Goal: Check status: Check status

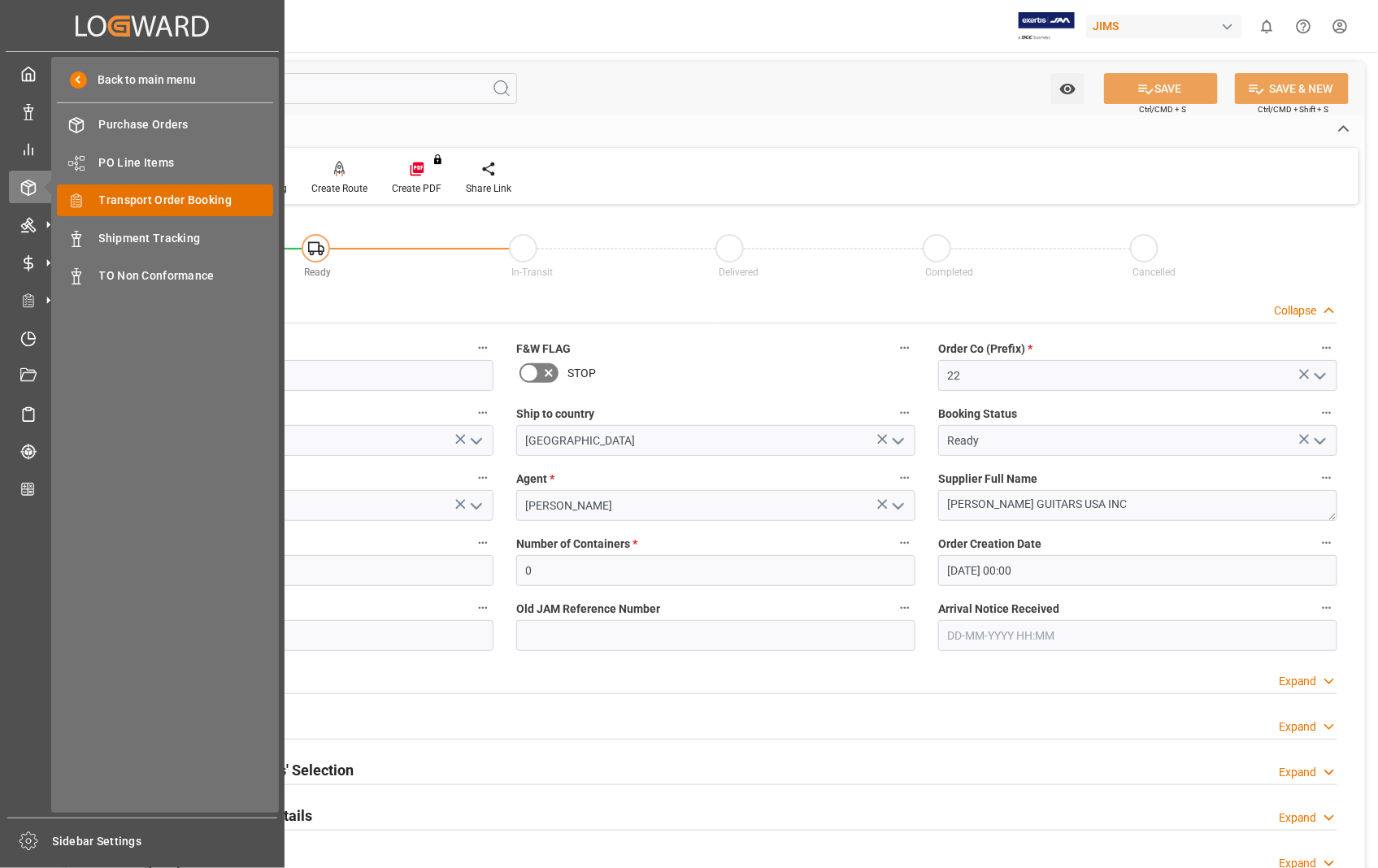
click at [182, 193] on span "Transport Order Booking" at bounding box center [186, 200] width 175 height 17
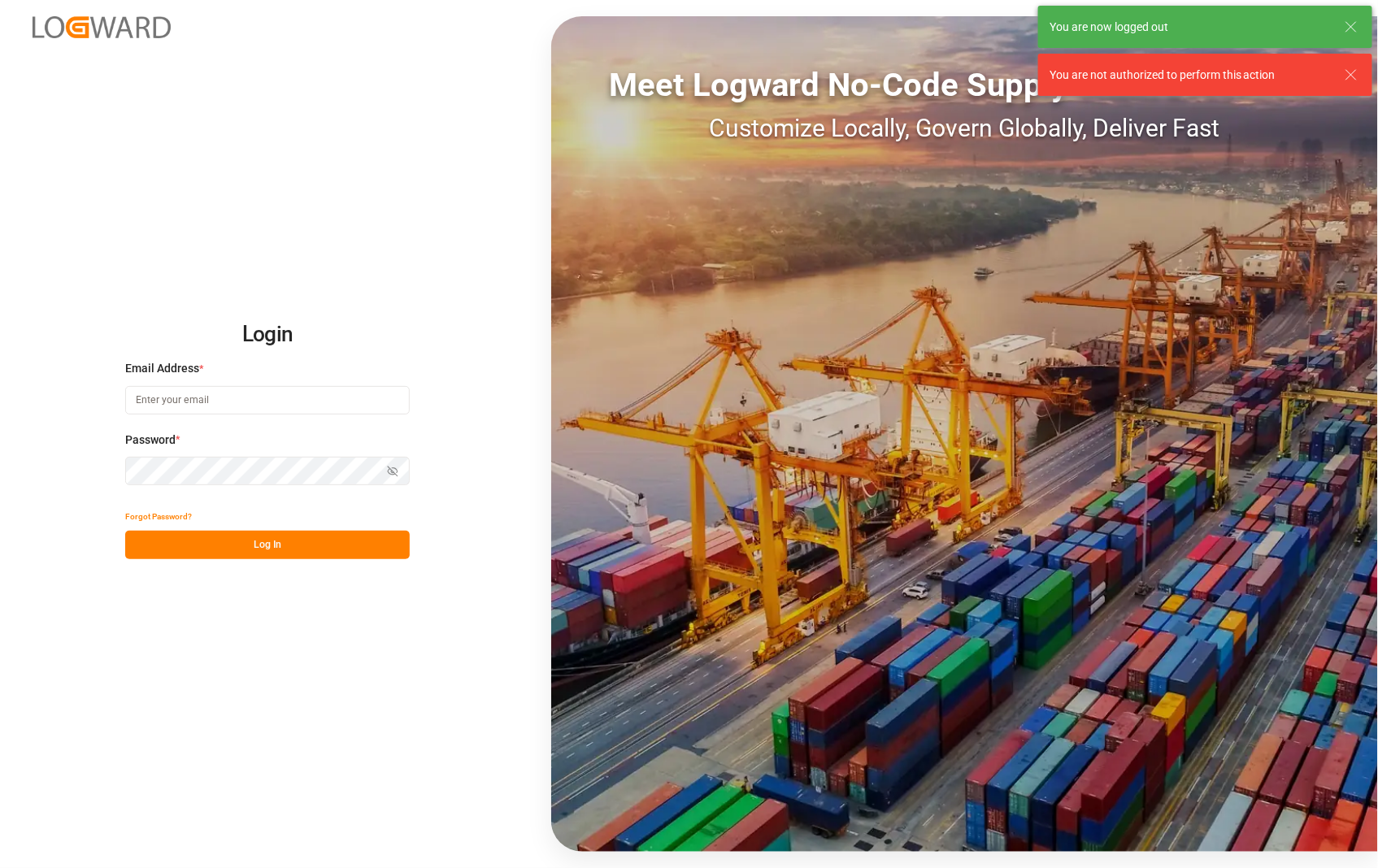
type input "[PERSON_NAME][EMAIL_ADDRESS][DOMAIN_NAME]"
click at [262, 542] on button "Log In" at bounding box center [268, 545] width 284 height 28
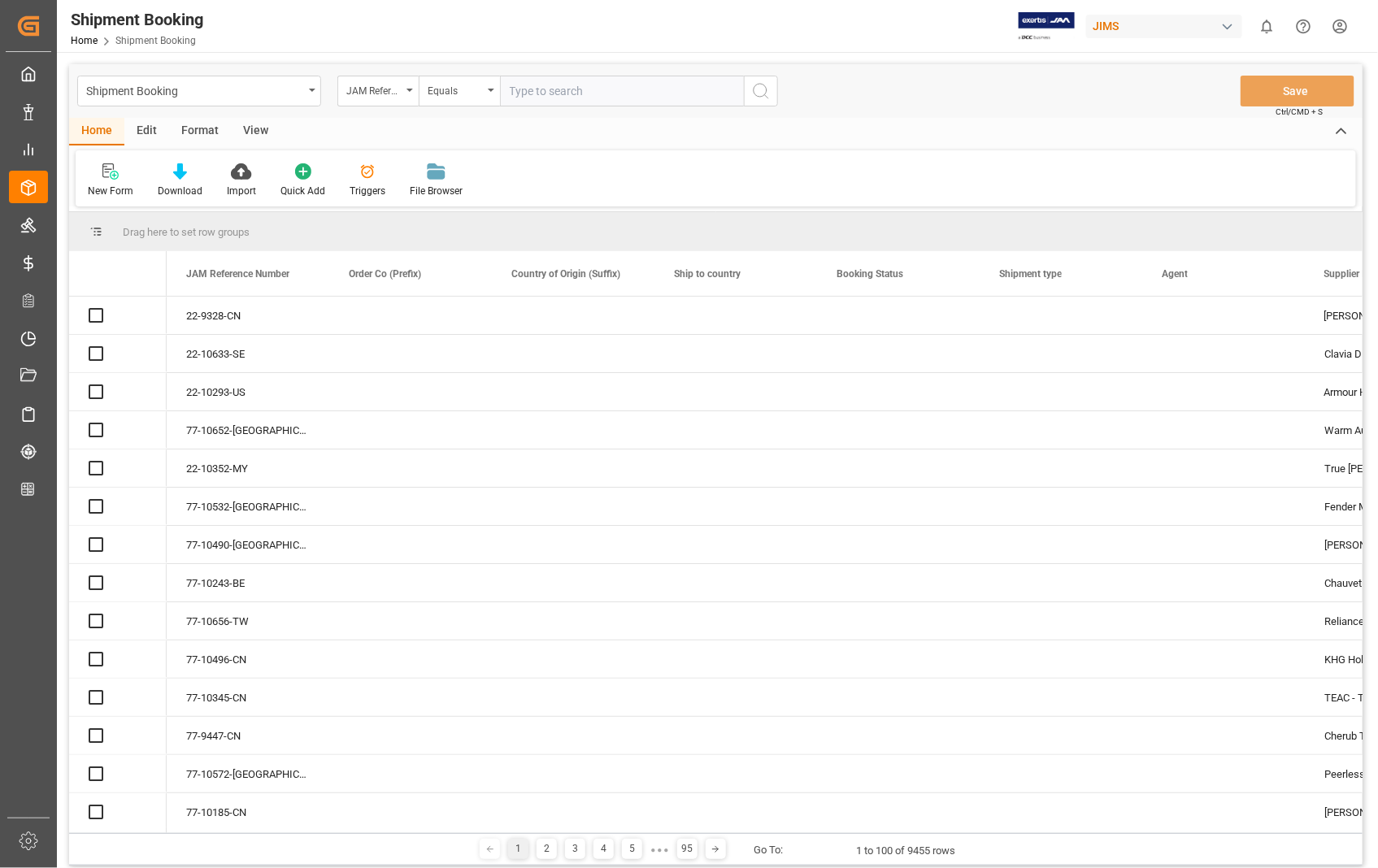
click at [614, 95] on input "text" at bounding box center [622, 90] width 244 height 31
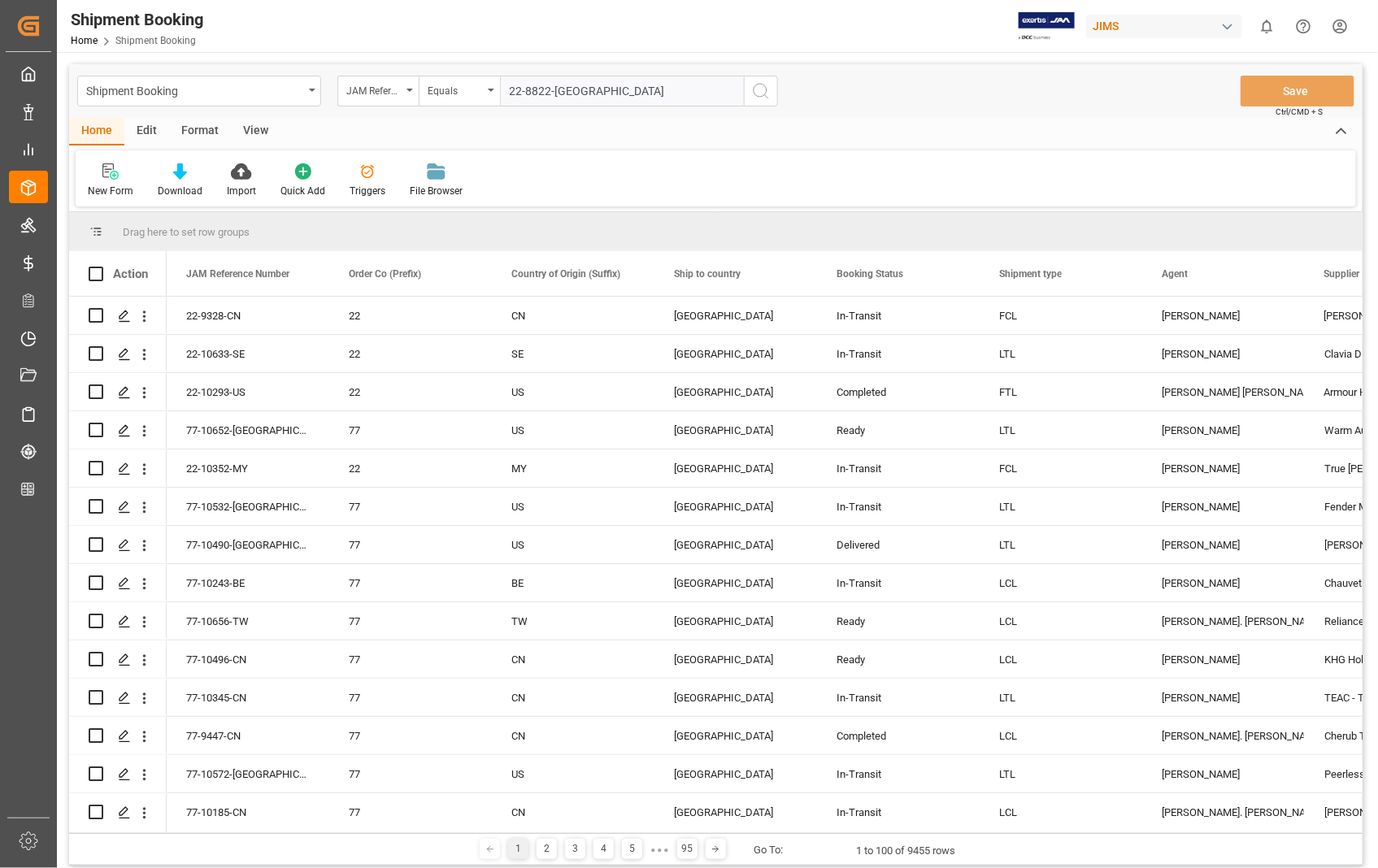
type input "22-8822-[GEOGRAPHIC_DATA]"
click at [763, 88] on icon "search button" at bounding box center [761, 91] width 19 height 19
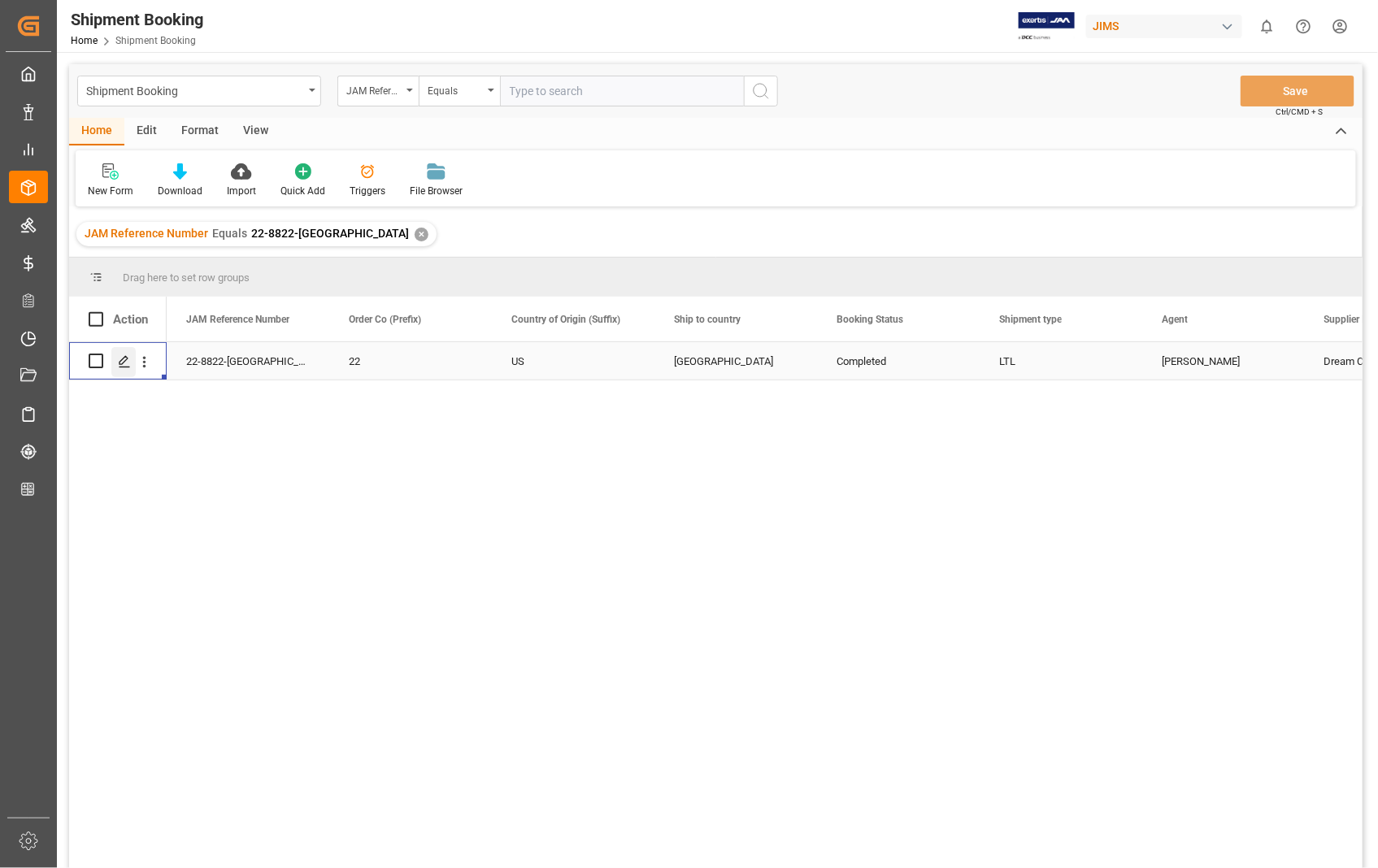
click at [118, 366] on icon "Press SPACE to select this row." at bounding box center [124, 362] width 13 height 13
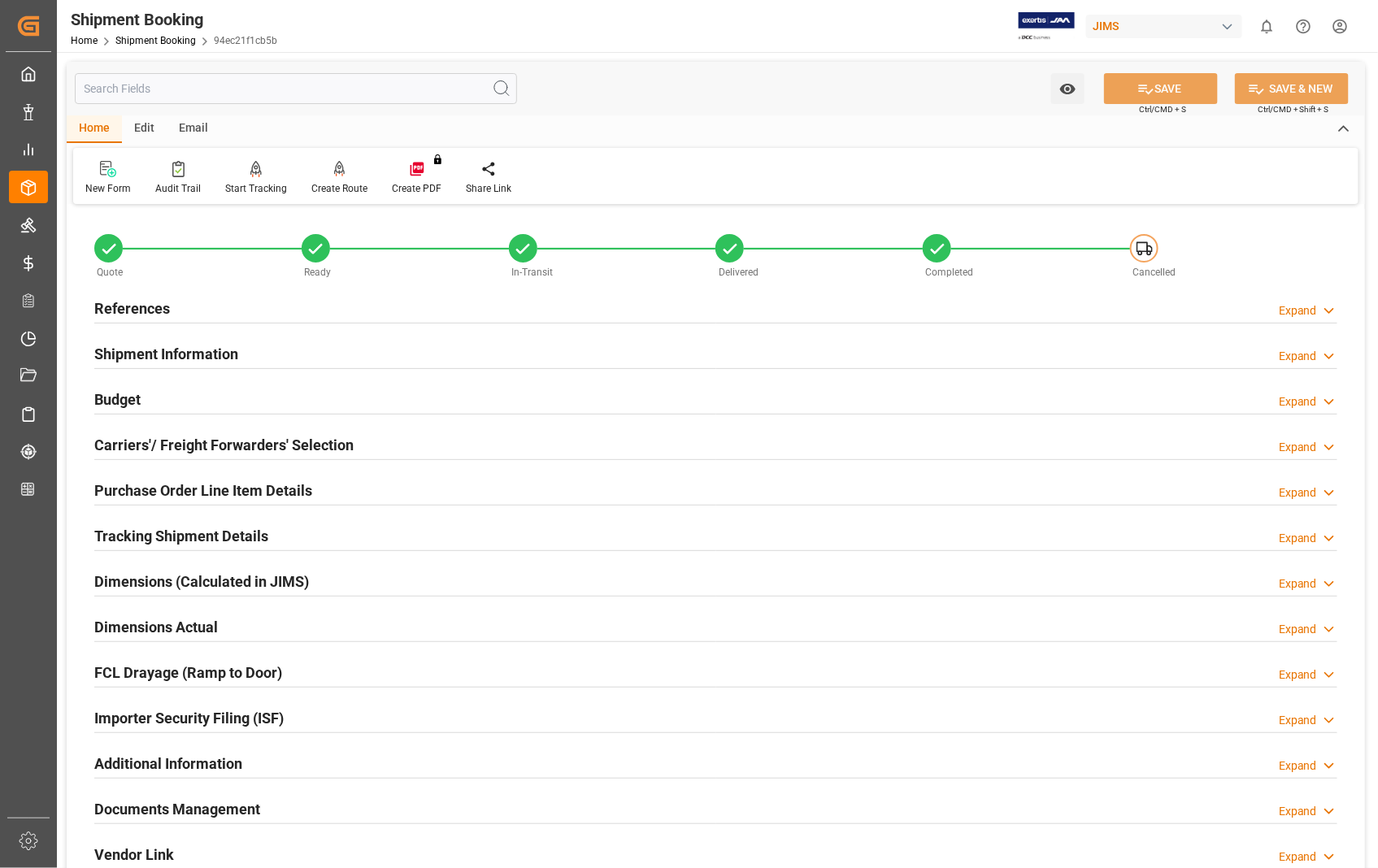
click at [220, 815] on h2 "Documents Management" at bounding box center [176, 808] width 166 height 22
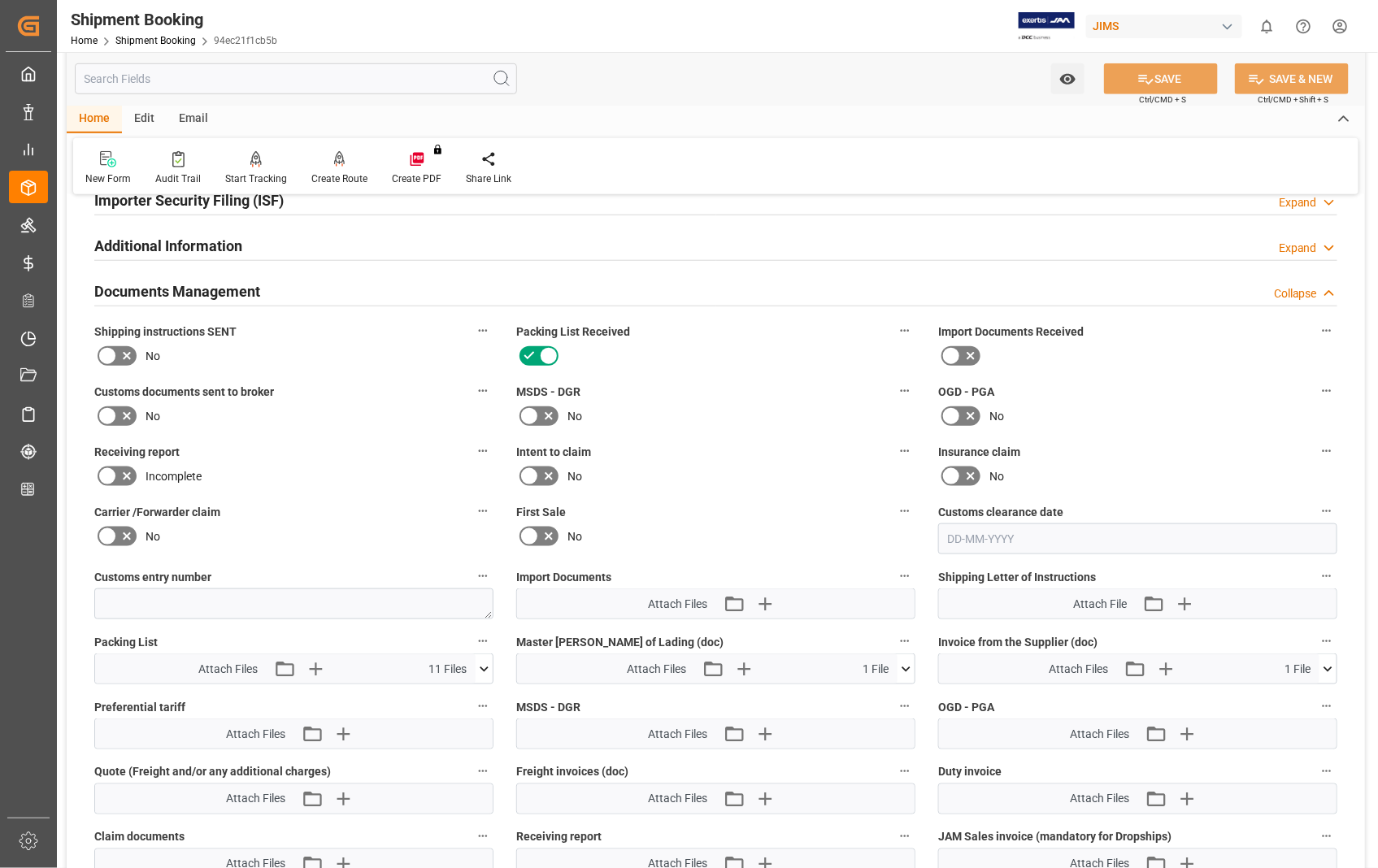
scroll to position [542, 0]
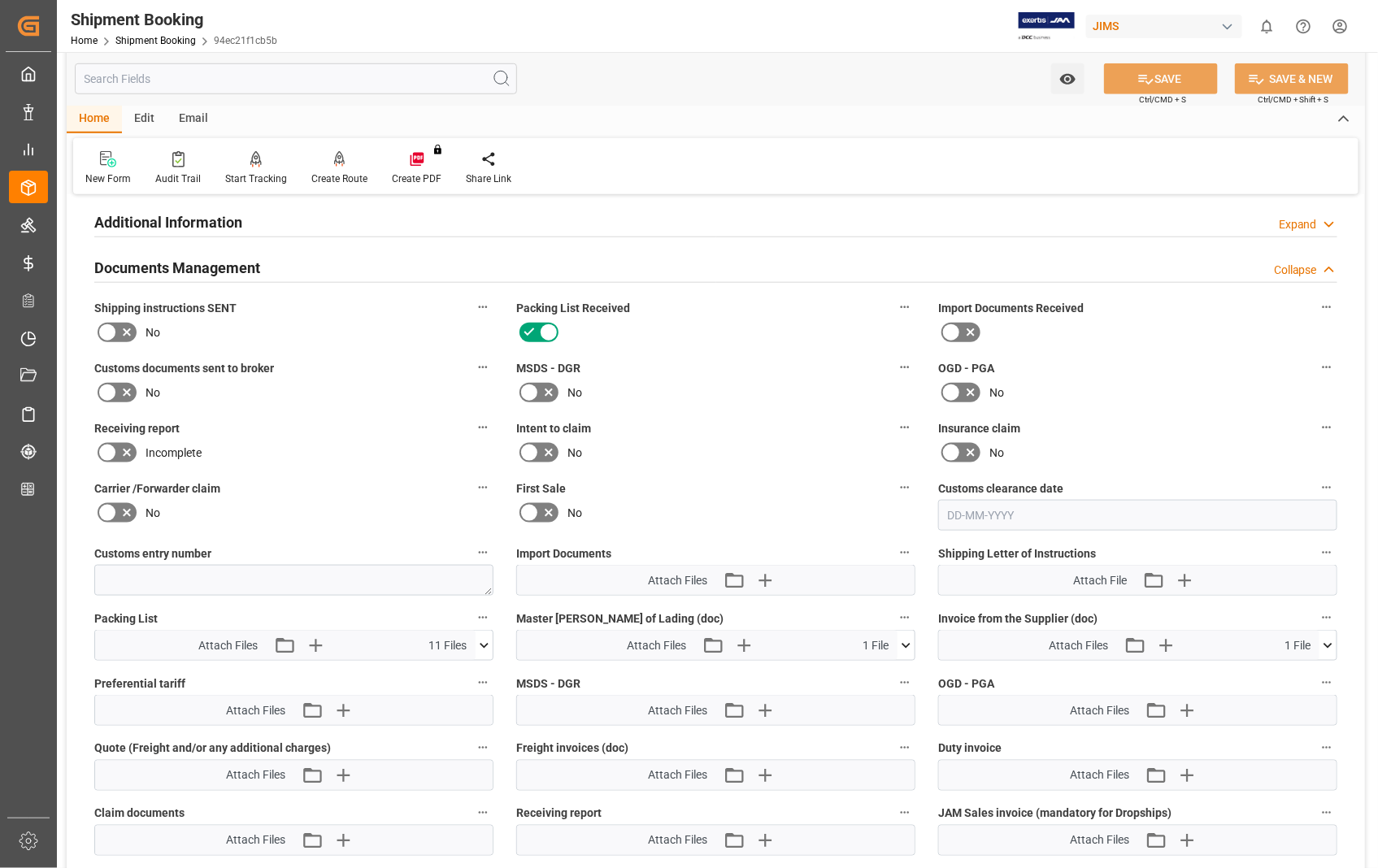
click at [908, 643] on icon at bounding box center [906, 646] width 9 height 5
click at [870, 670] on icon at bounding box center [863, 676] width 13 height 13
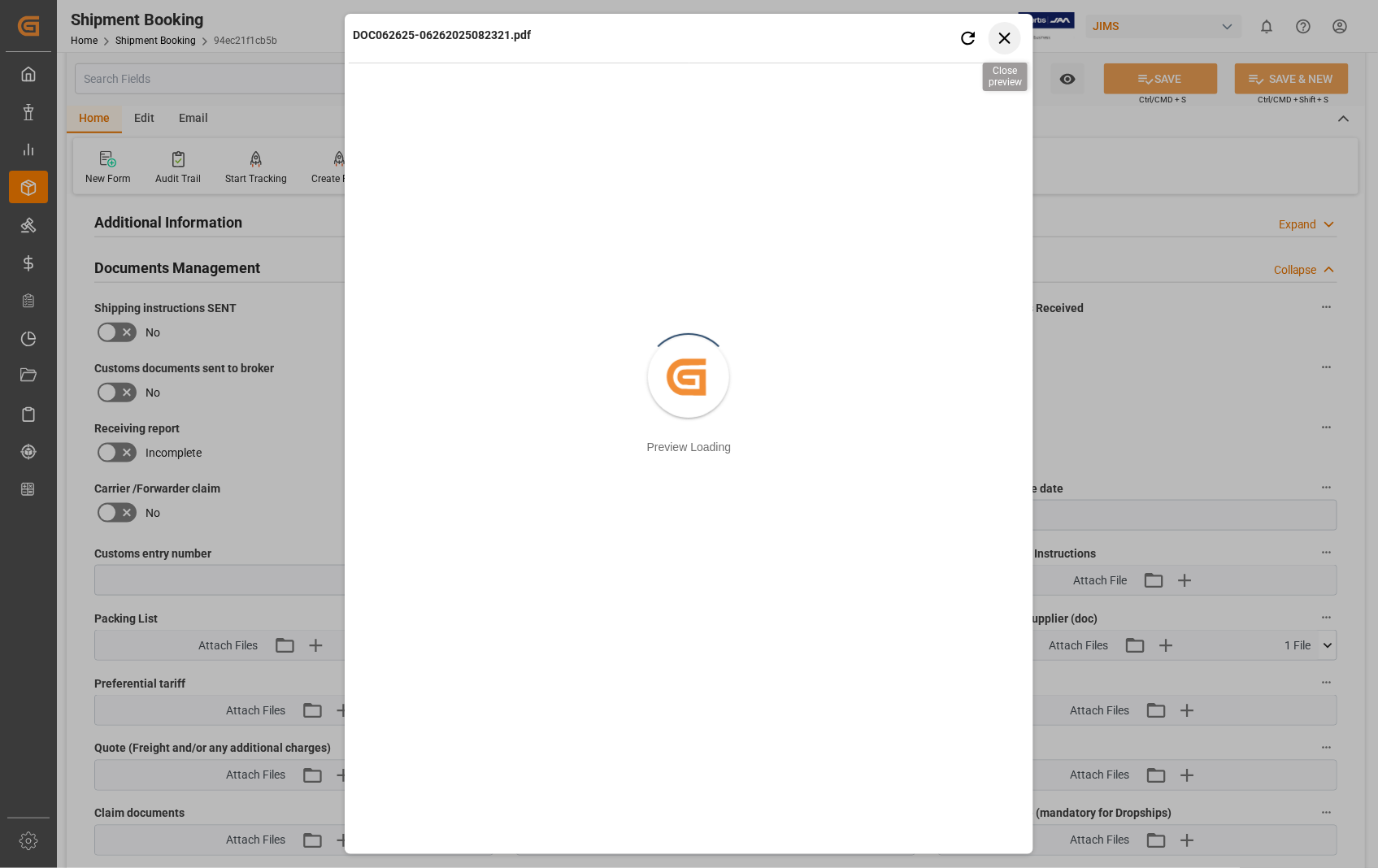
click at [1012, 44] on icon "button" at bounding box center [1005, 37] width 20 height 20
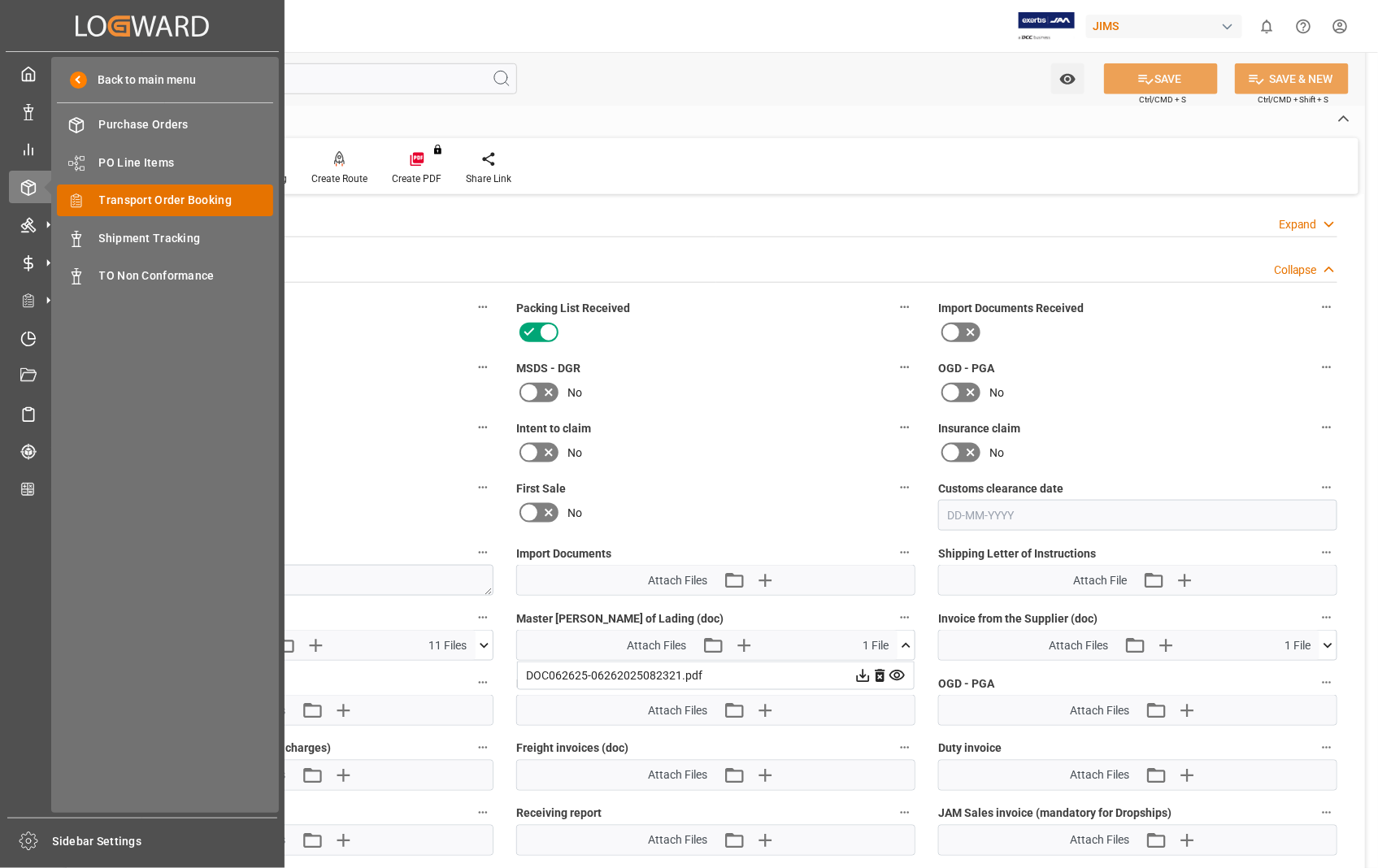
click at [164, 201] on span "Transport Order Booking" at bounding box center [186, 200] width 175 height 17
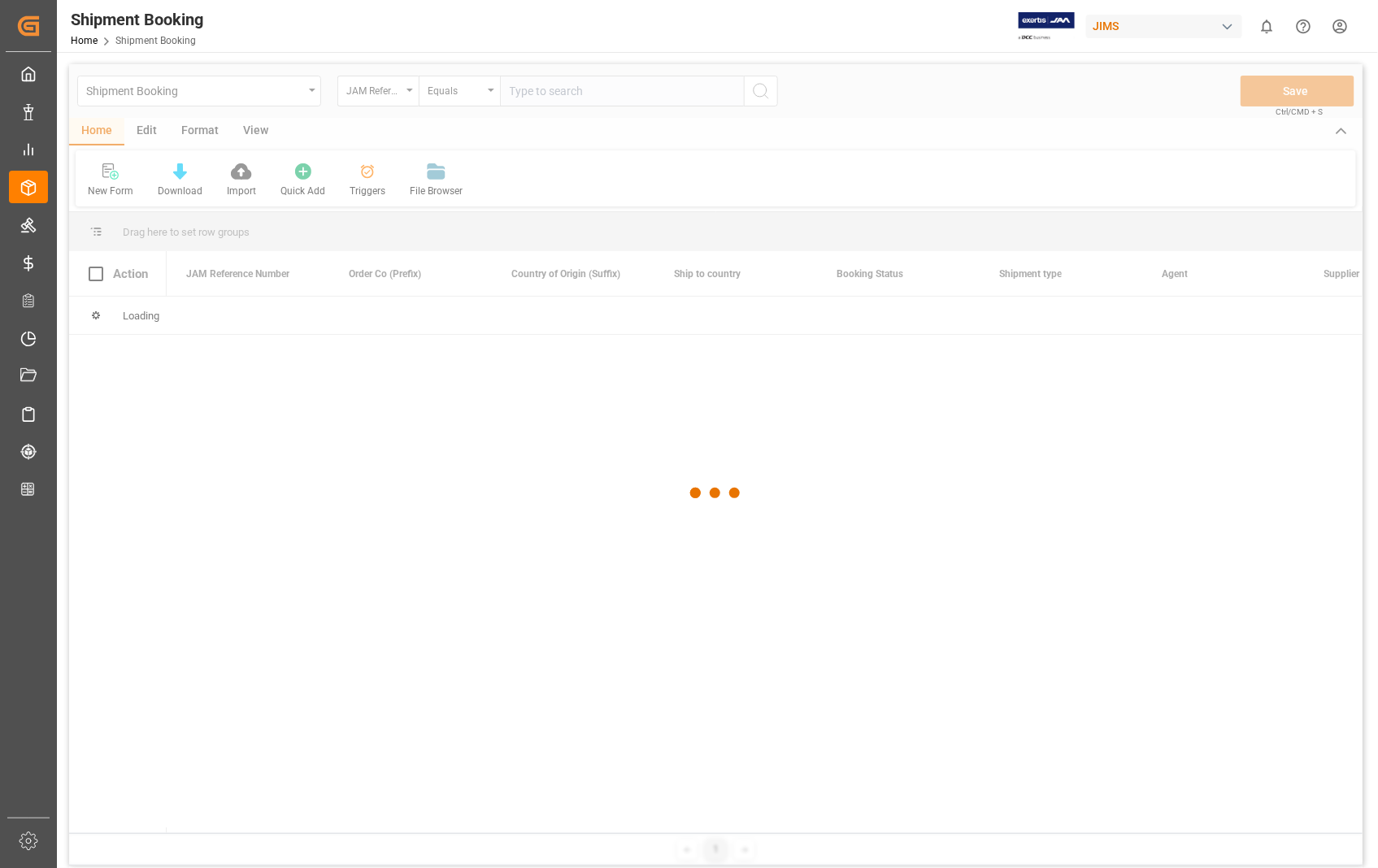
click at [648, 93] on div at bounding box center [716, 493] width 1294 height 858
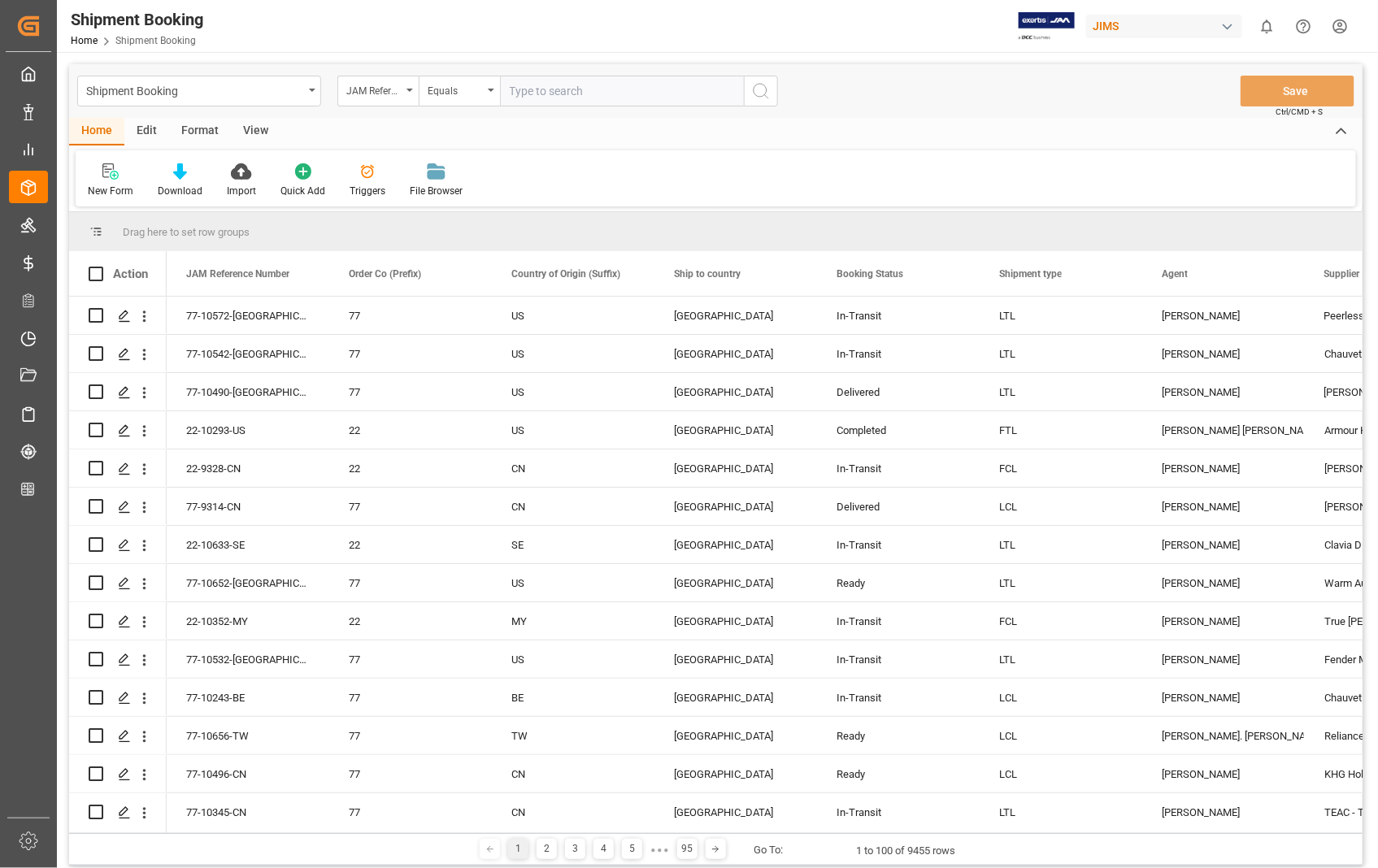
click at [648, 93] on input "text" at bounding box center [622, 90] width 244 height 31
paste input "22-8741-[GEOGRAPHIC_DATA]"
type input "22-8741-[GEOGRAPHIC_DATA]"
click at [762, 94] on icon "search button" at bounding box center [761, 91] width 19 height 19
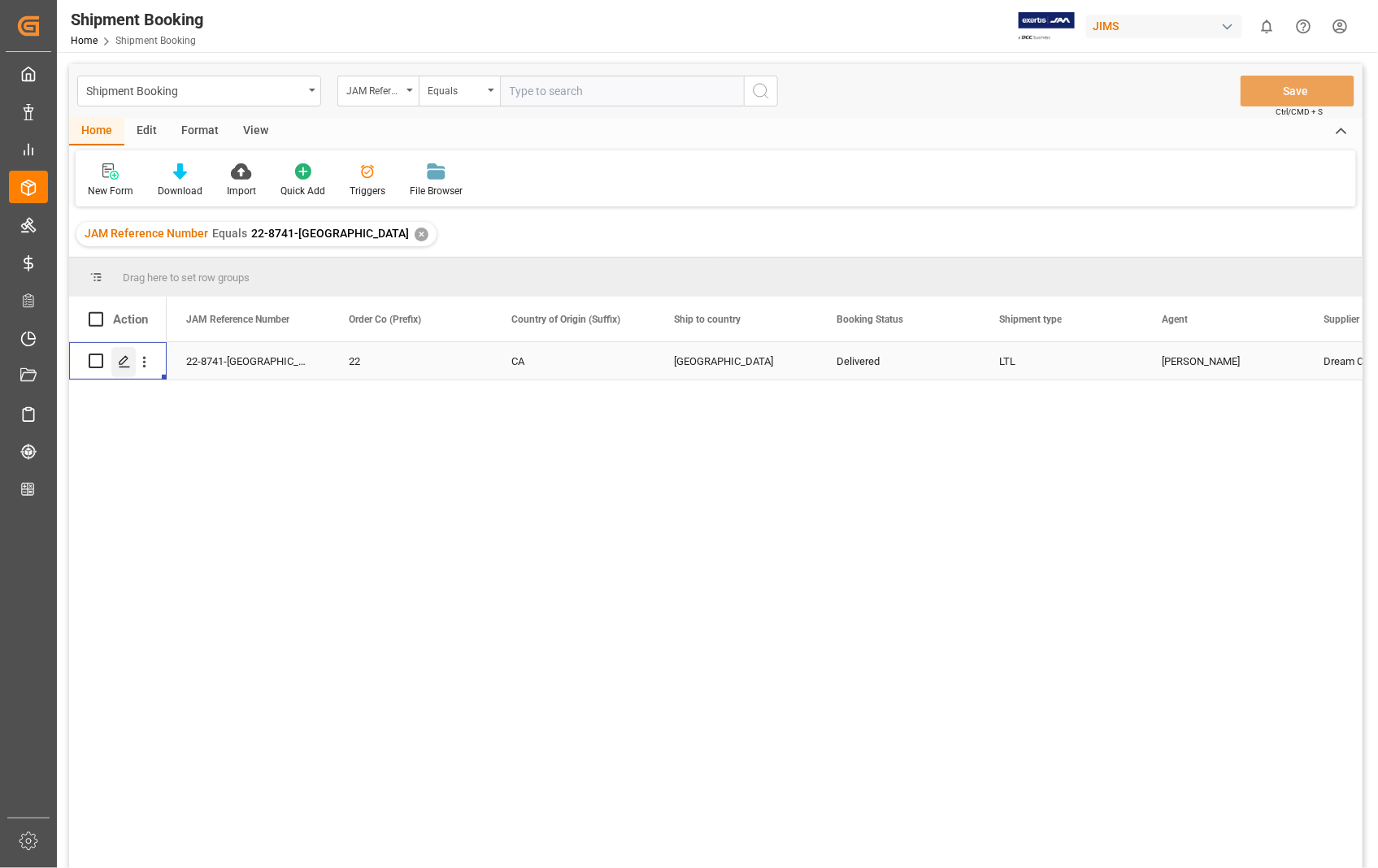
click at [125, 355] on icon "Press SPACE to select this row." at bounding box center [124, 362] width 13 height 13
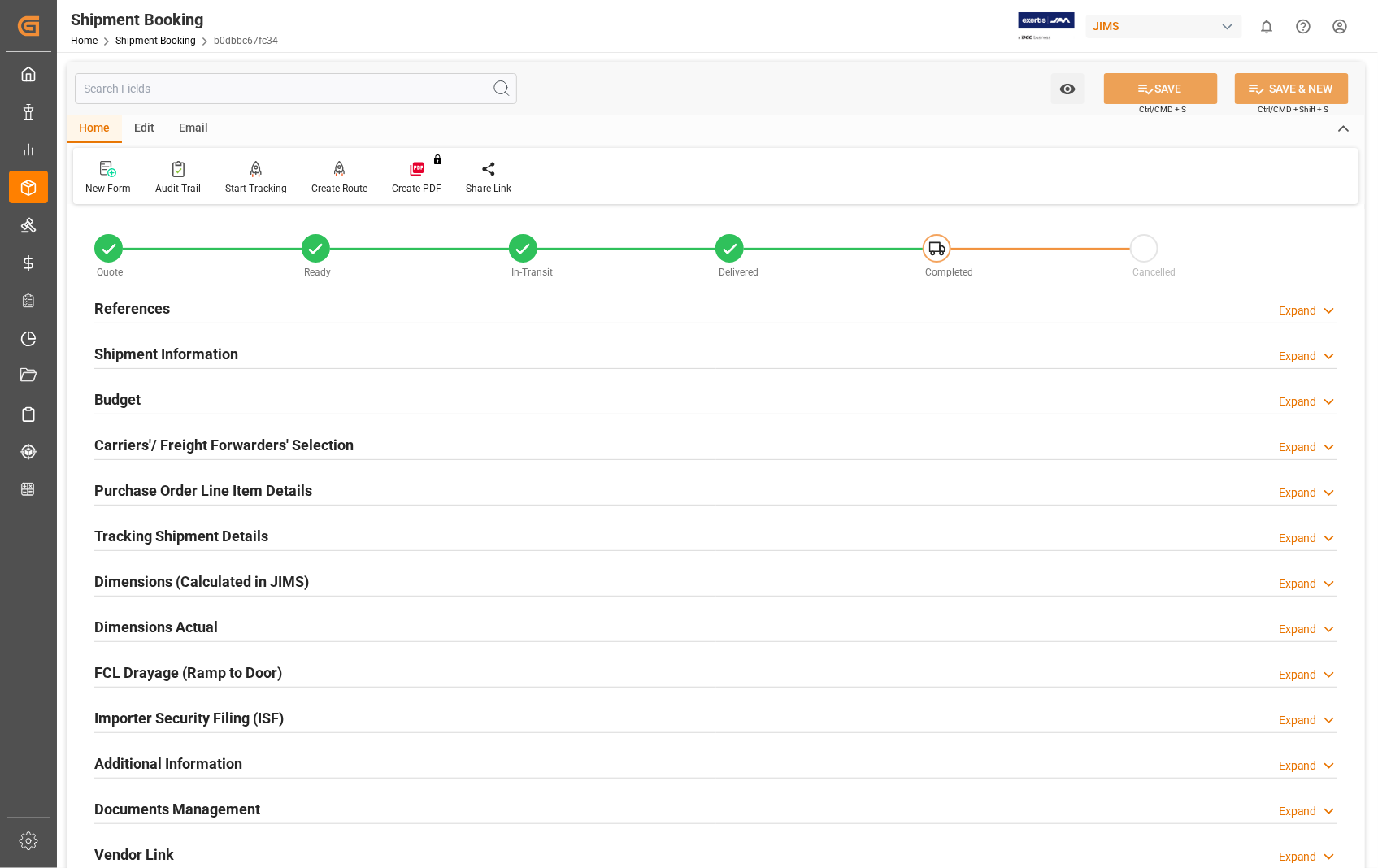
click at [212, 807] on h2 "Documents Management" at bounding box center [176, 808] width 166 height 22
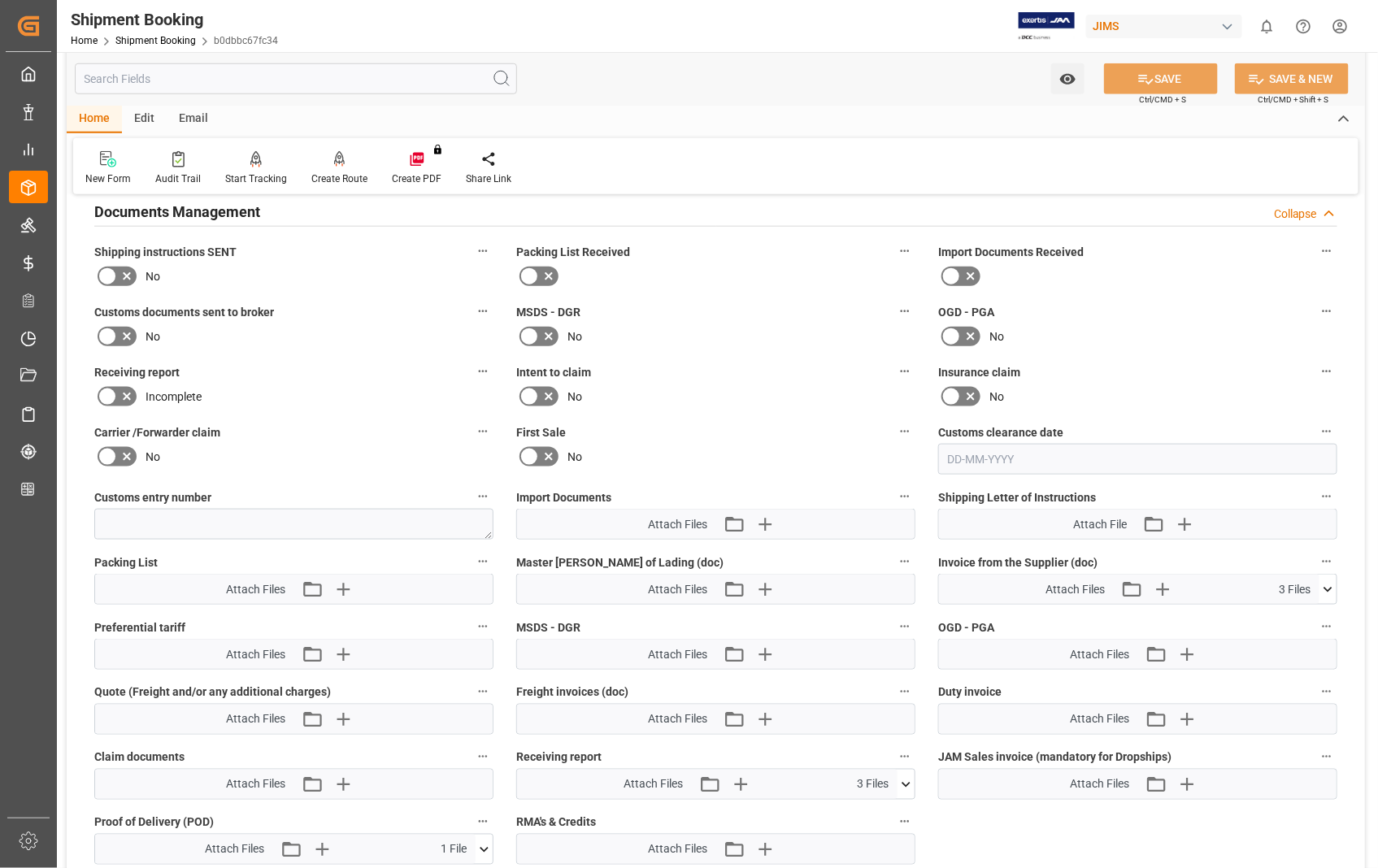
scroll to position [632, 0]
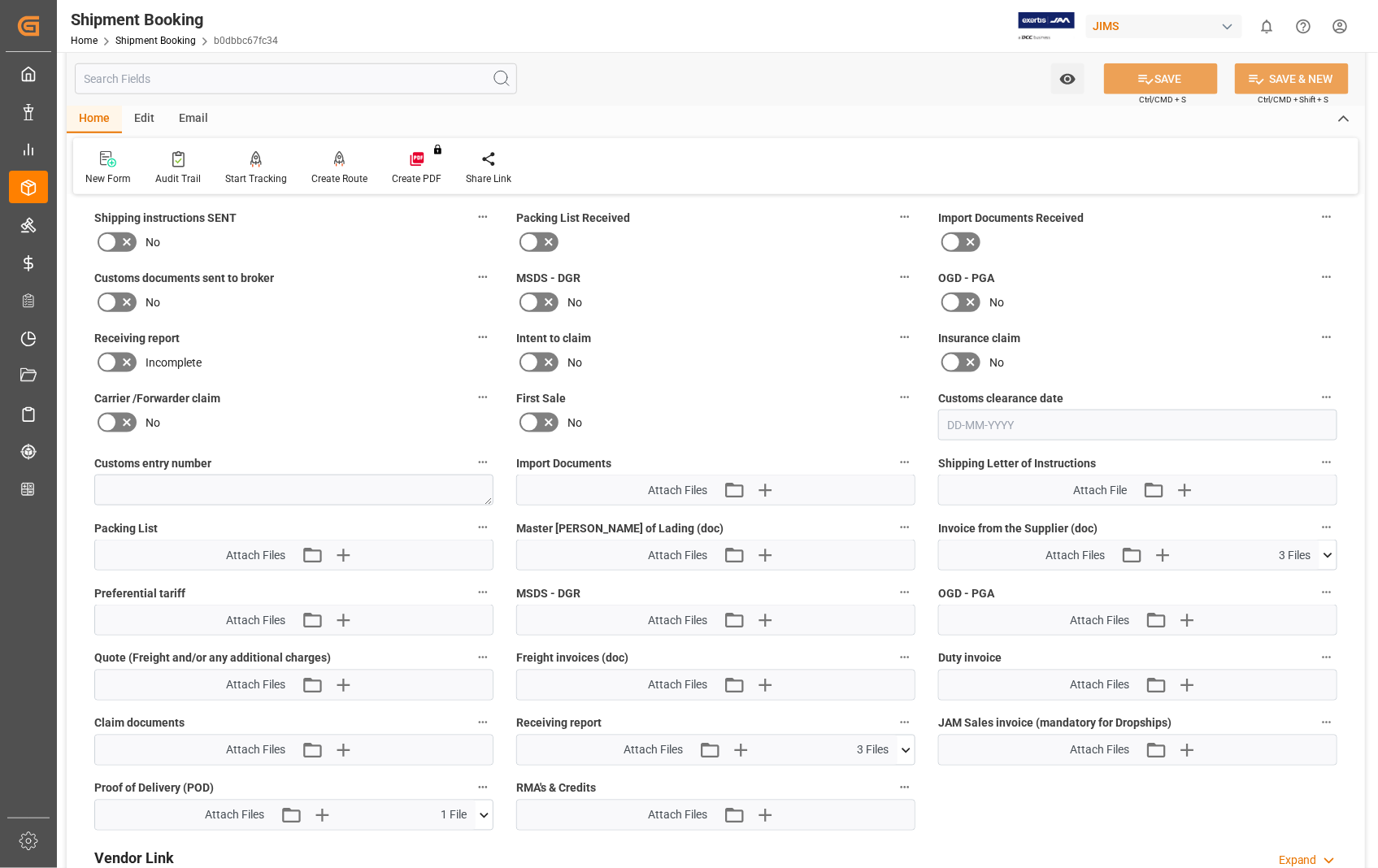
click at [484, 808] on icon at bounding box center [484, 815] width 17 height 17
click at [448, 840] on icon at bounding box center [441, 846] width 13 height 13
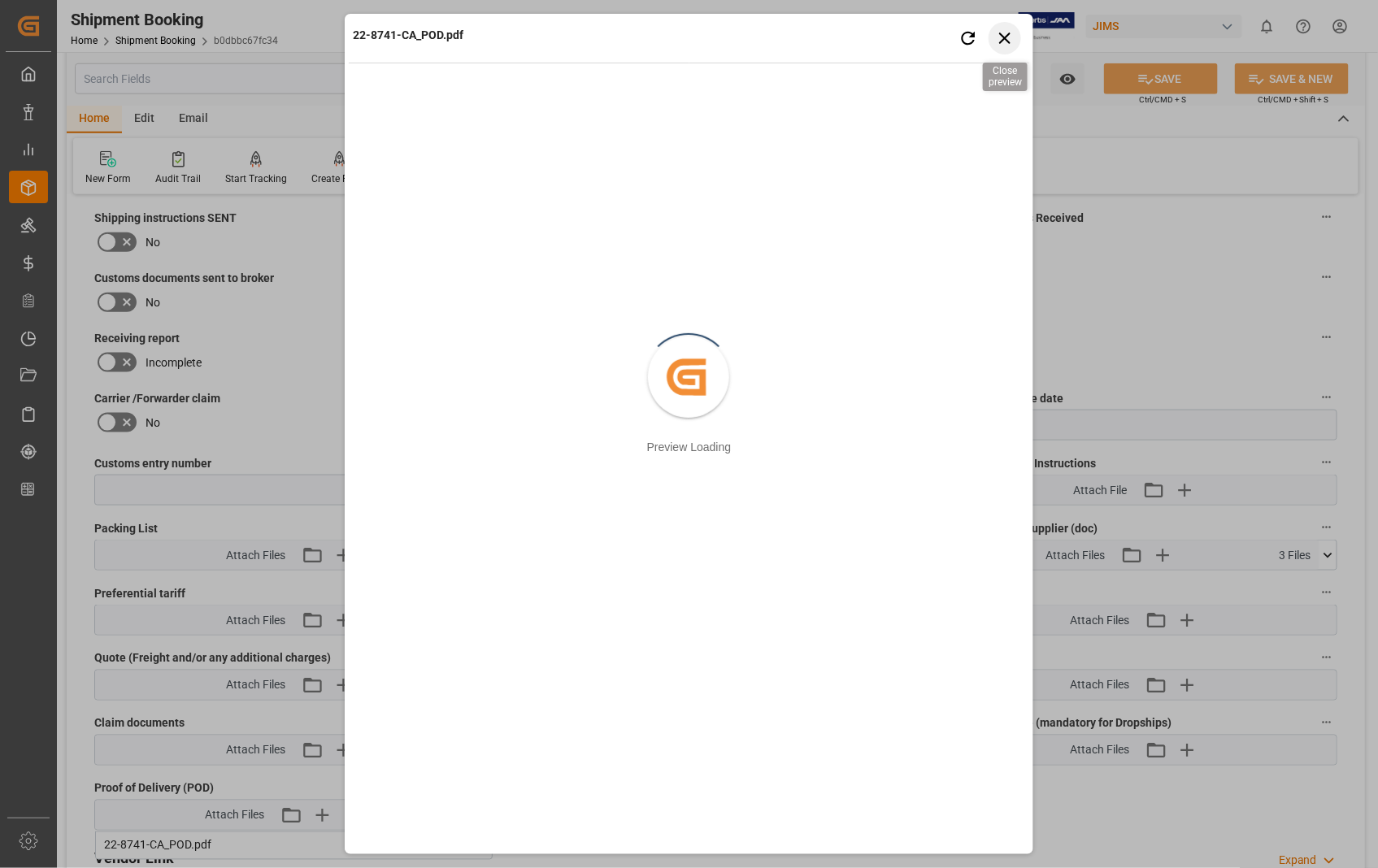
click at [1006, 32] on icon "button" at bounding box center [1005, 37] width 20 height 20
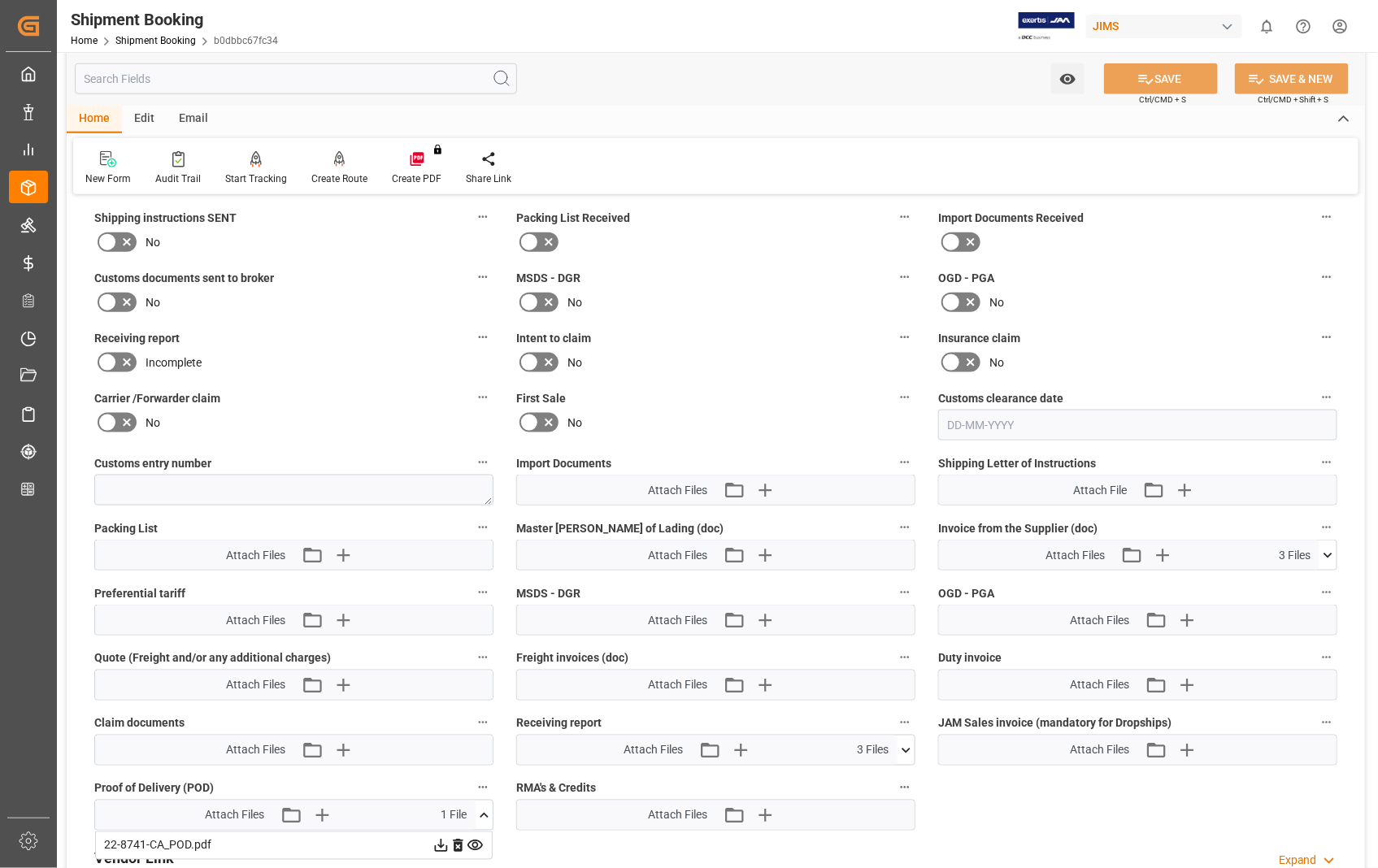
click at [448, 842] on icon at bounding box center [441, 846] width 13 height 13
